Goal: Find contact information: Find contact information

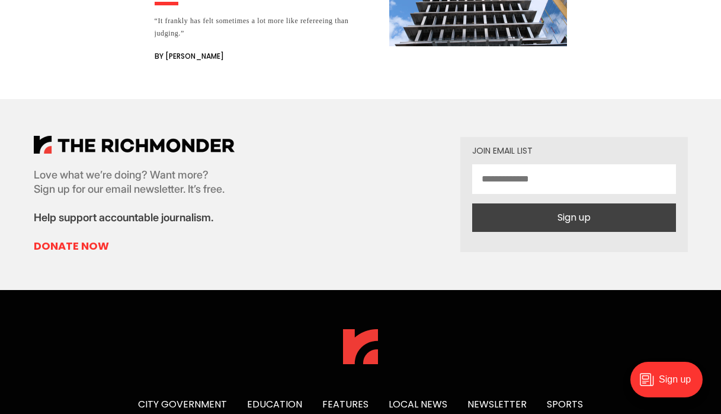
scroll to position [3900, 0]
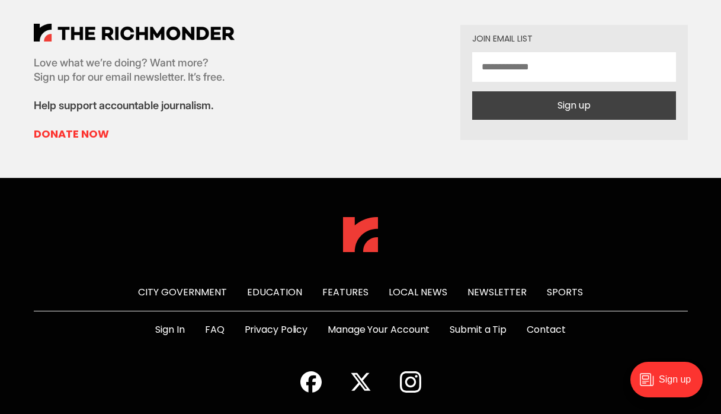
click at [430, 253] on div "City Government Education Features Local News Newsletter Sports Sign In FAQ Pri…" at bounding box center [361, 325] width 692 height 217
click at [425, 285] on link "Local News" at bounding box center [418, 292] width 59 height 14
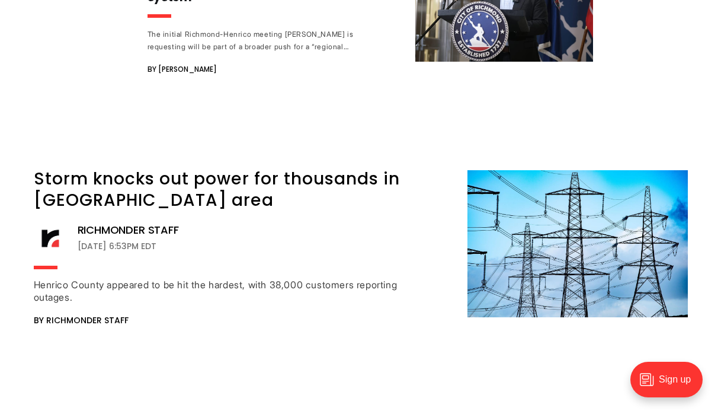
scroll to position [15153, 0]
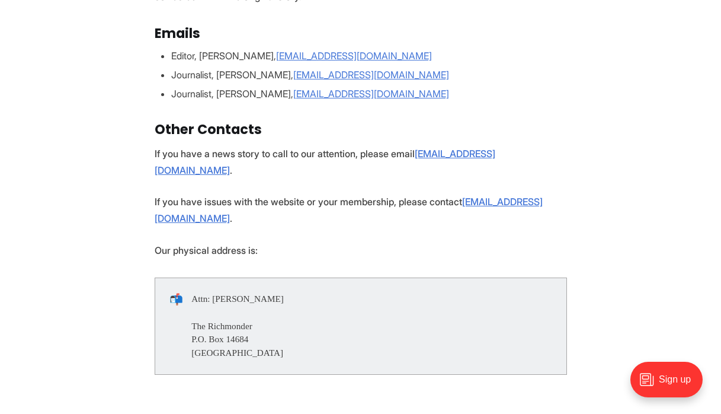
scroll to position [249, 0]
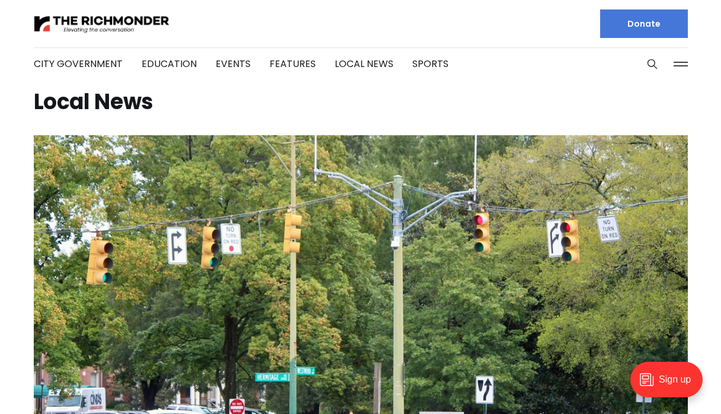
scroll to position [9000, 0]
